Goal: Information Seeking & Learning: Learn about a topic

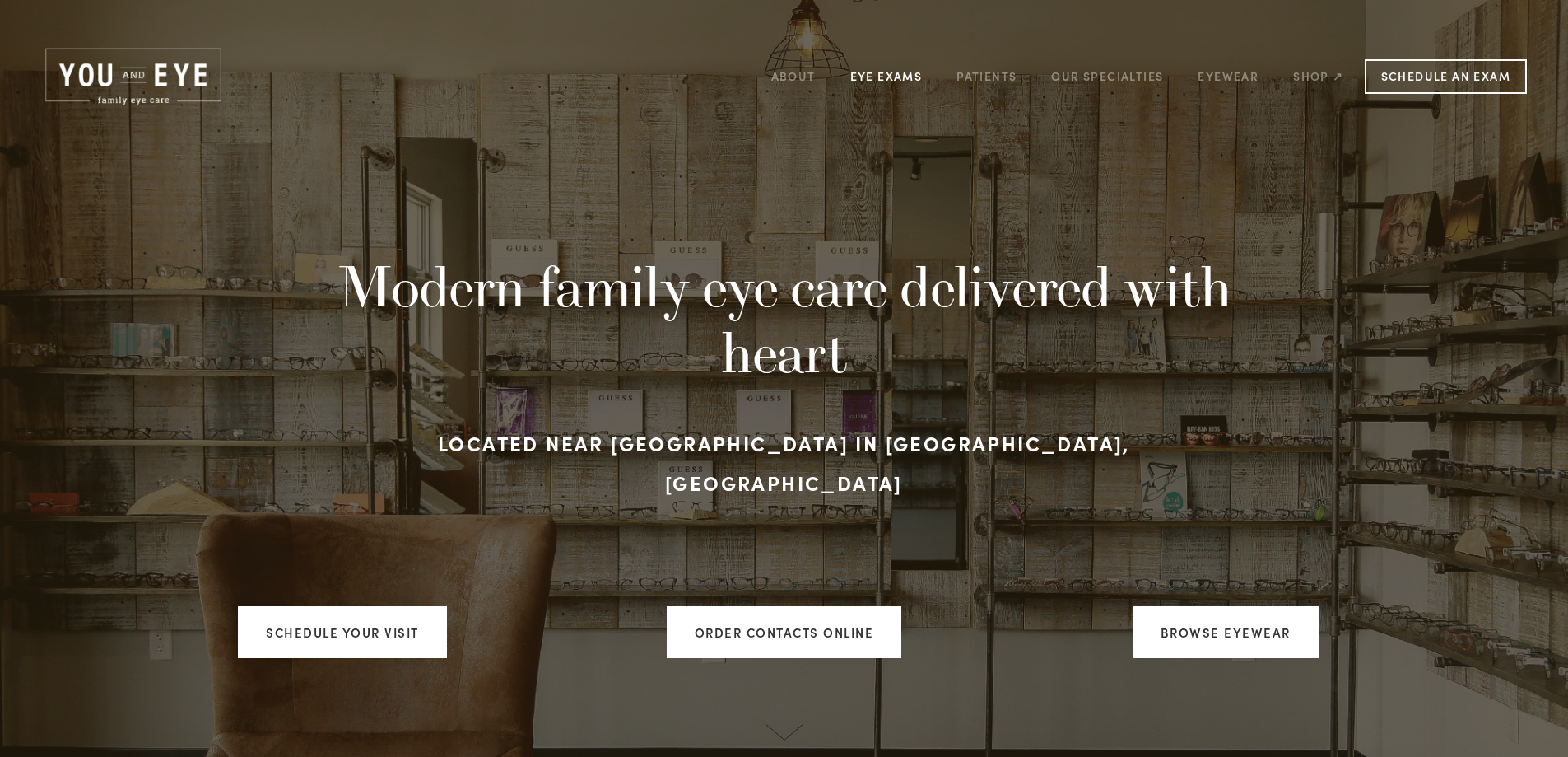
click at [880, 74] on link "Eye Exams" at bounding box center [886, 76] width 72 height 26
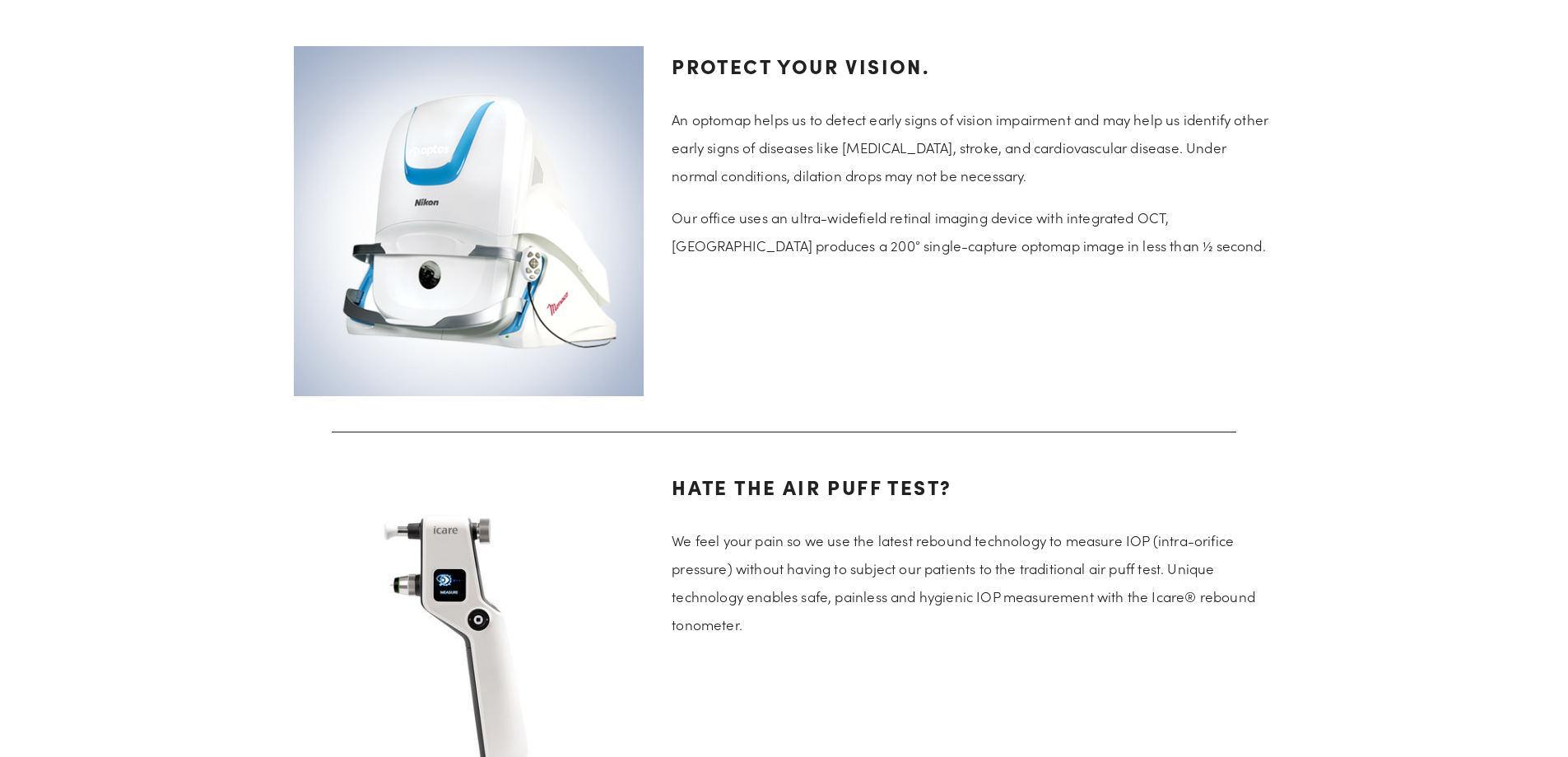
scroll to position [2965, 0]
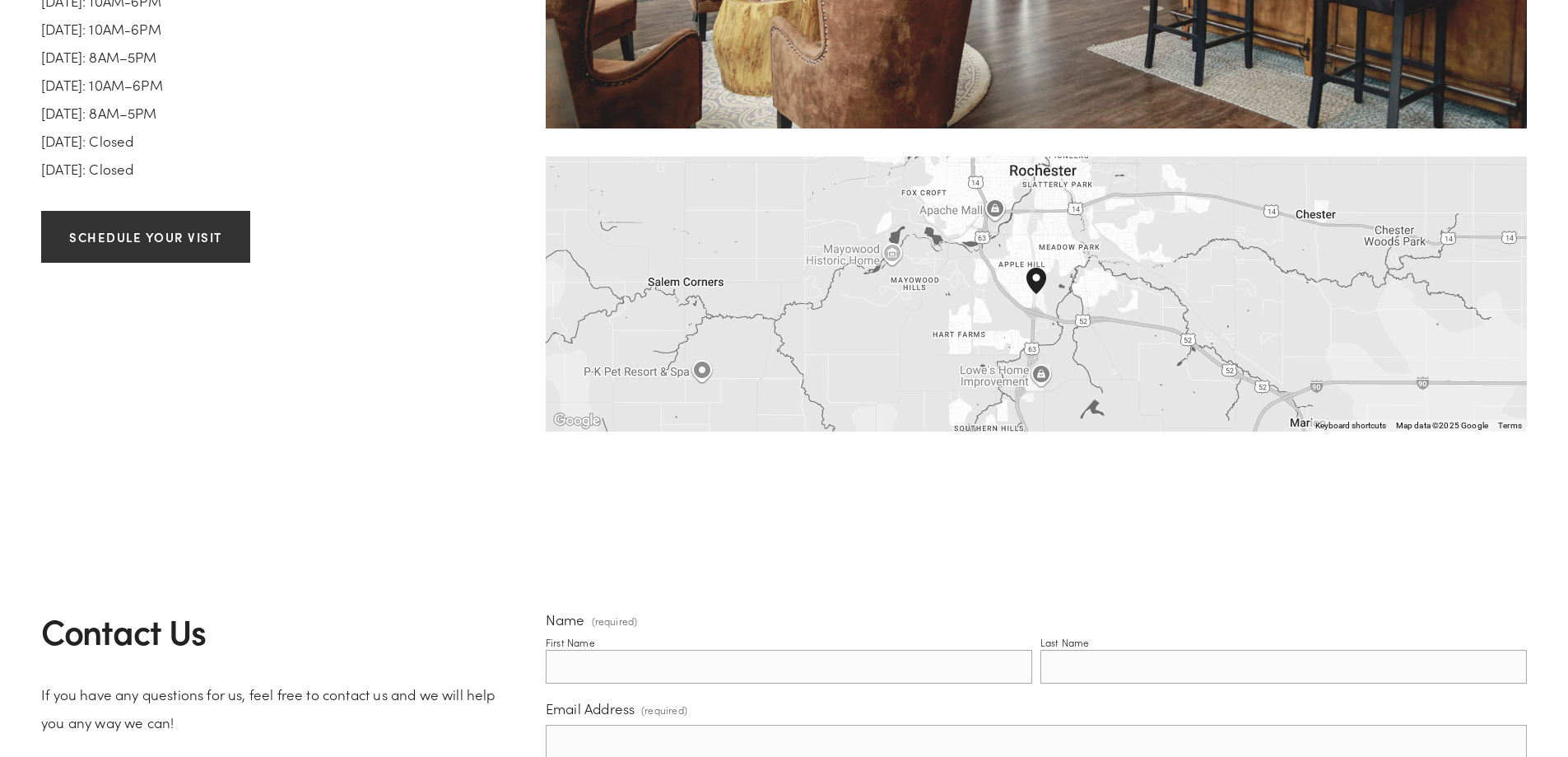
scroll to position [2470, 0]
